Goal: Information Seeking & Learning: Learn about a topic

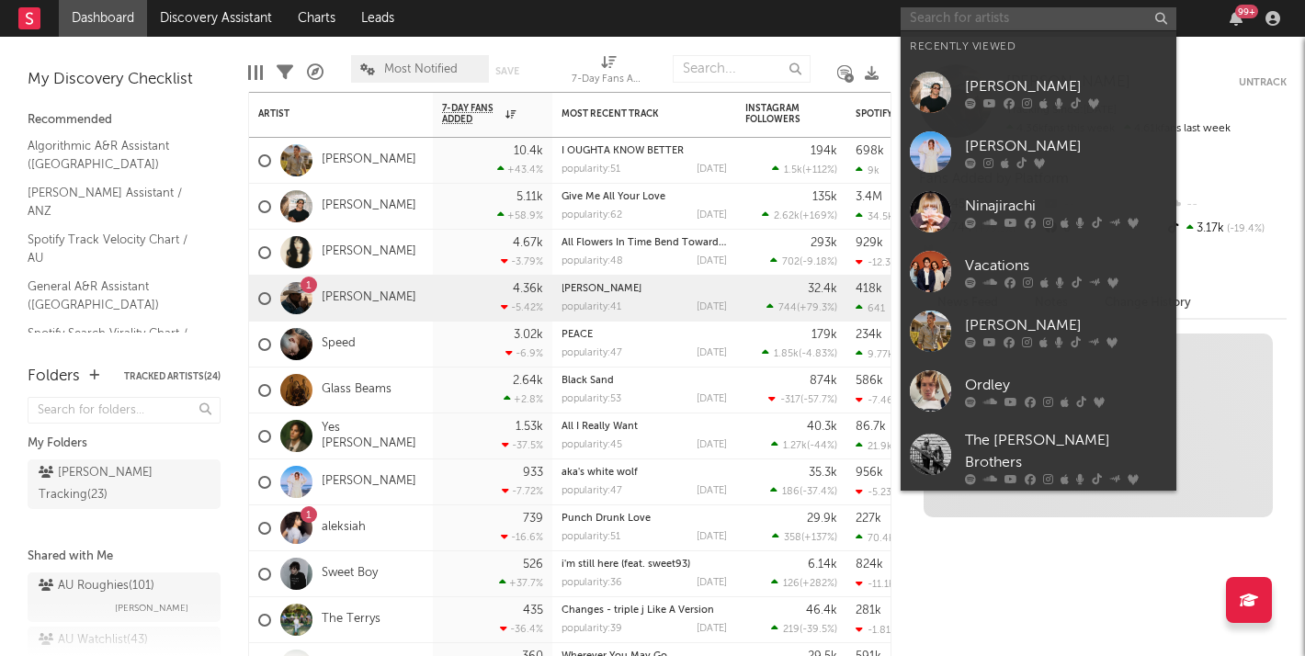
click at [987, 18] on input "text" at bounding box center [1039, 18] width 276 height 23
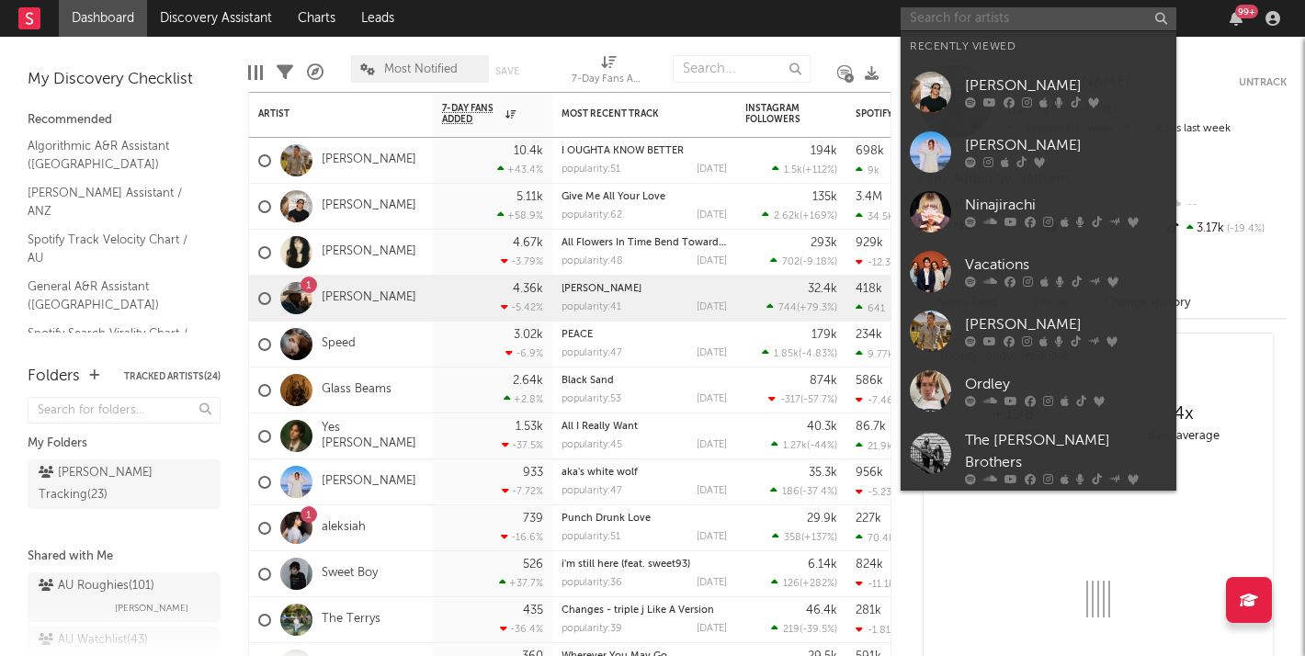
paste input "[URL][DOMAIN_NAME]"
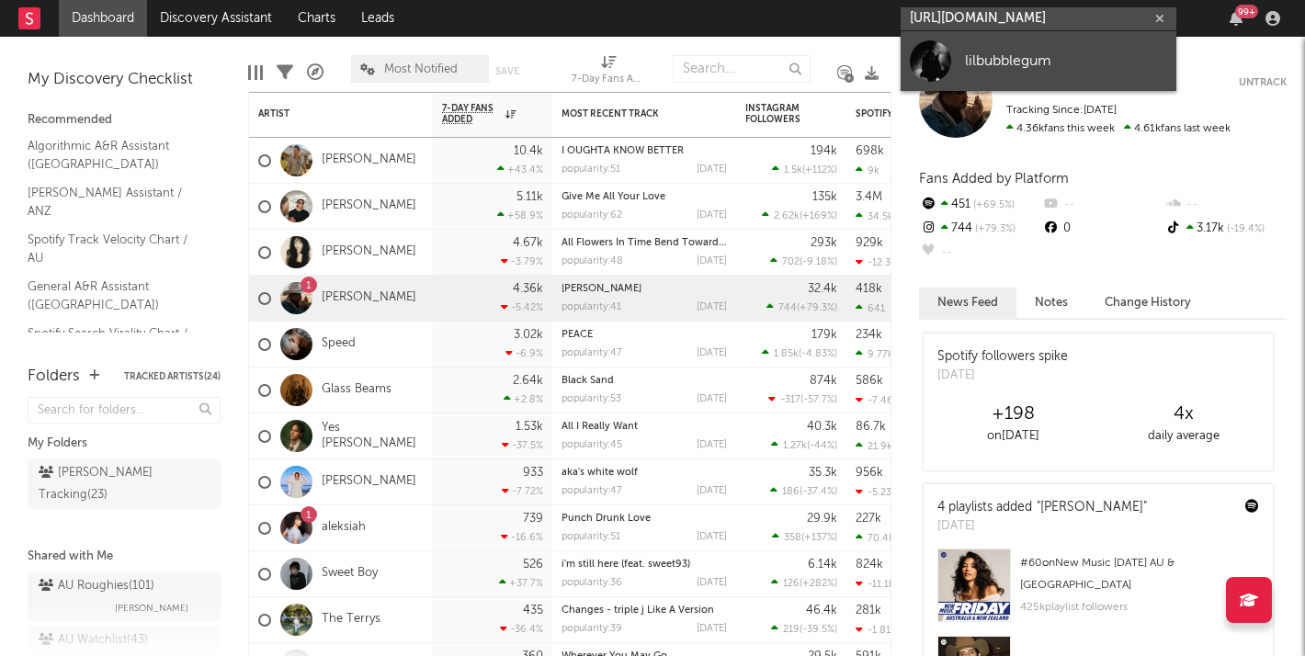
type input "[URL][DOMAIN_NAME]"
click at [1005, 65] on div "lilbubblegum" at bounding box center [1066, 61] width 202 height 22
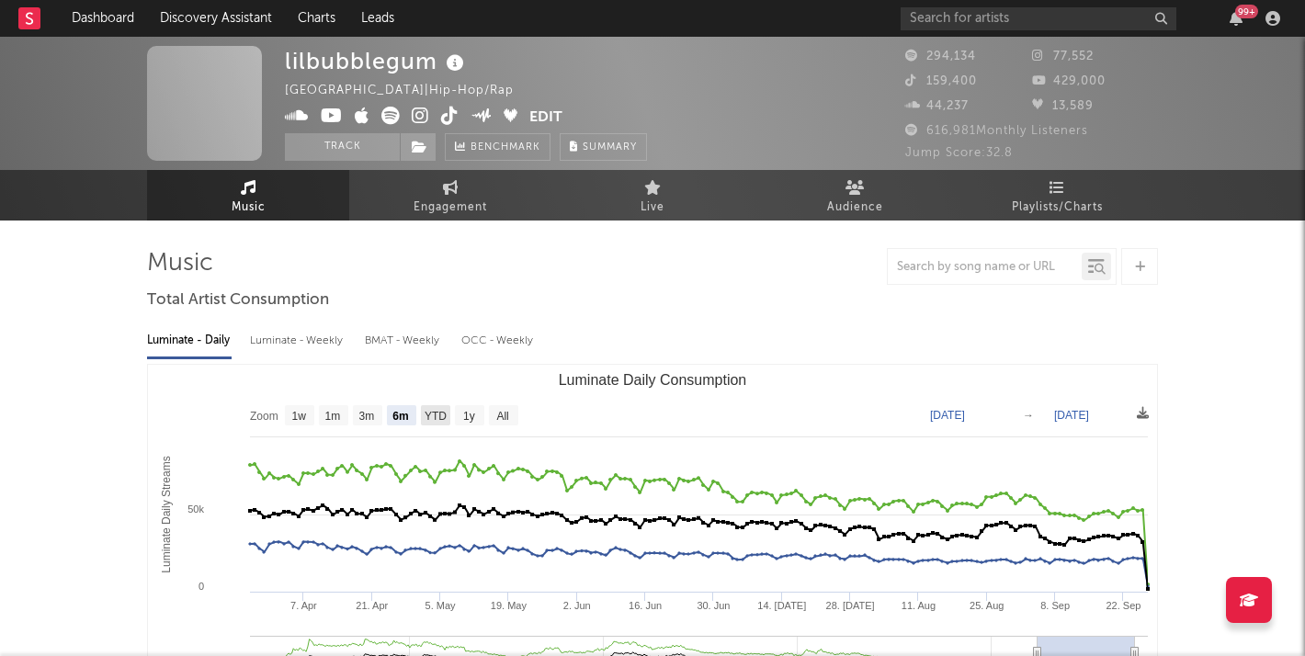
click at [444, 418] on text "YTD" at bounding box center [436, 416] width 22 height 13
select select "YTD"
type input "[DATE]"
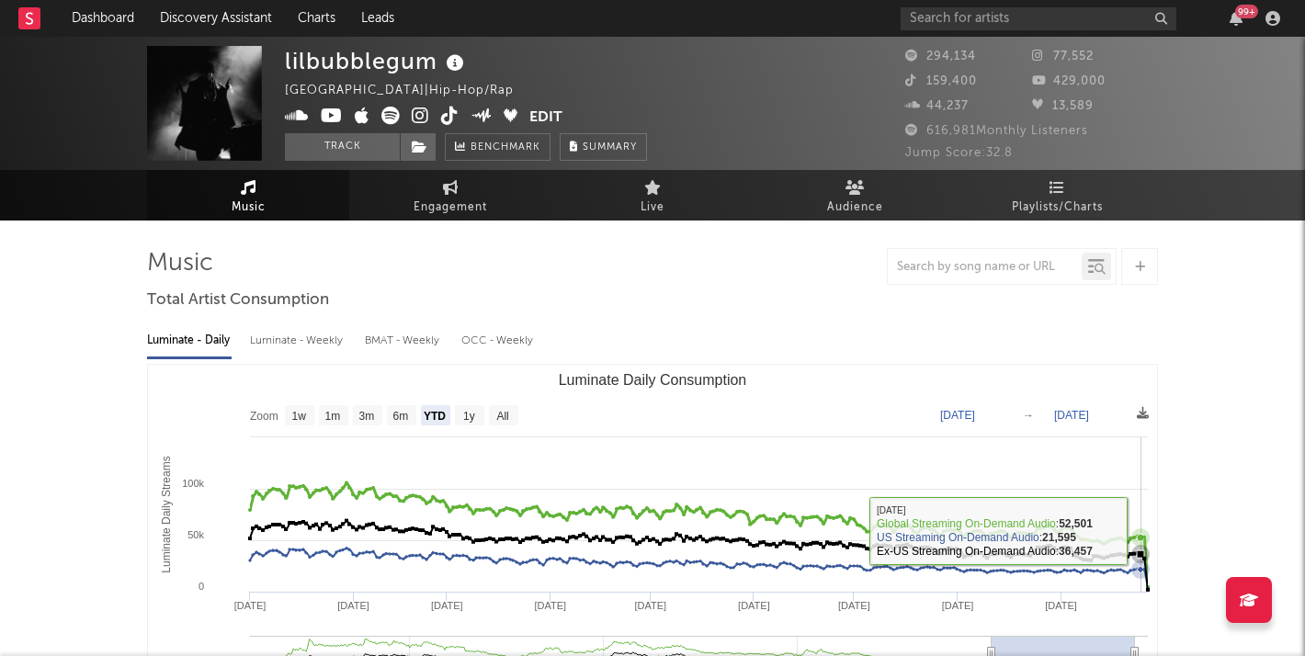
drag, startPoint x: 1203, startPoint y: 484, endPoint x: 1141, endPoint y: 530, distance: 76.8
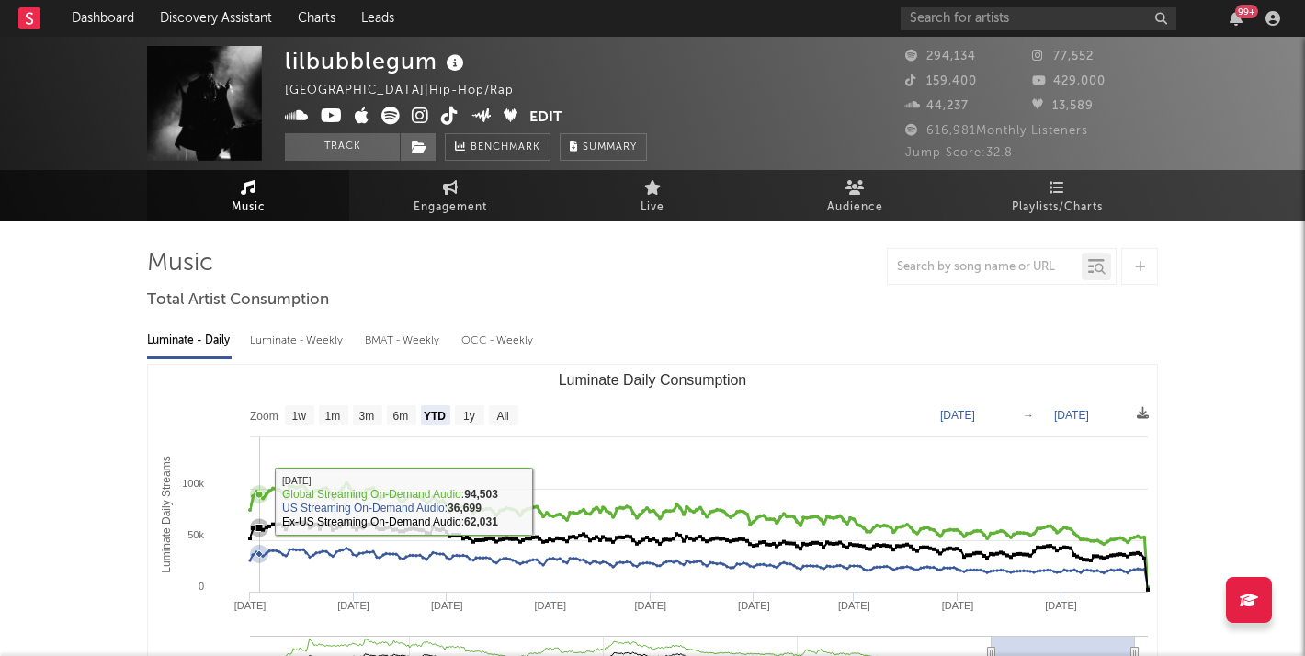
click at [259, 501] on icon "Luminate Daily Consumption" at bounding box center [259, 494] width 18 height 18
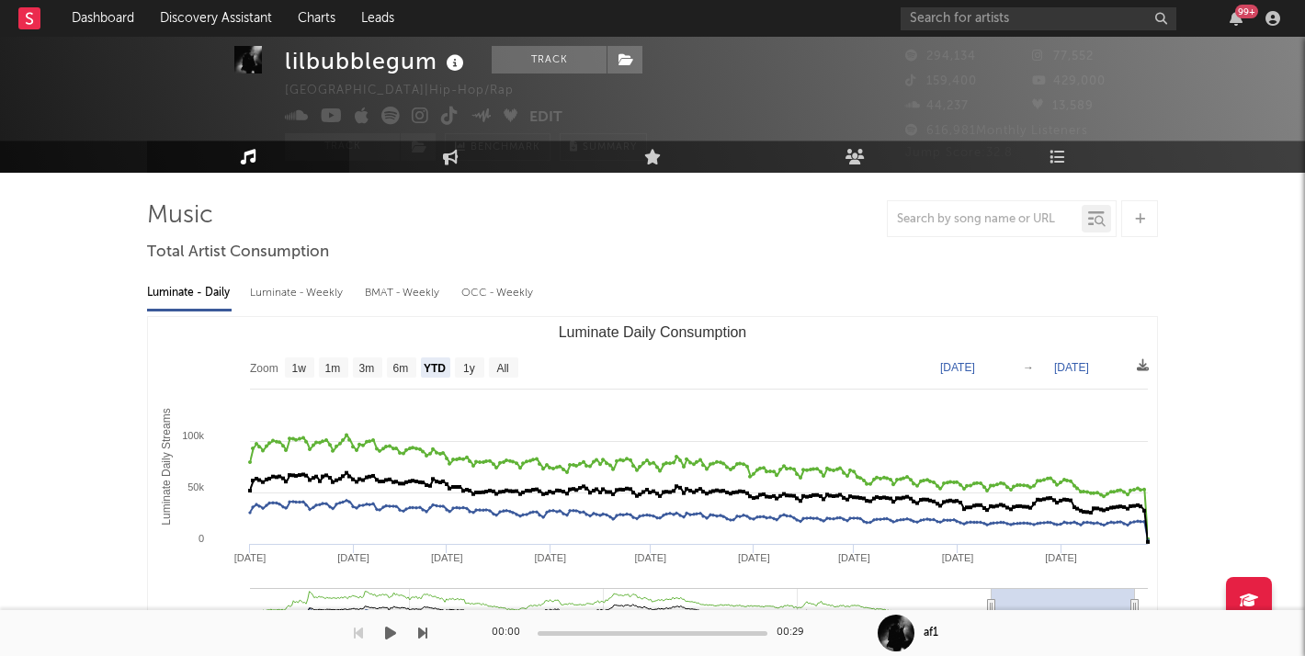
scroll to position [50, 0]
